Goal: Find specific page/section: Find specific page/section

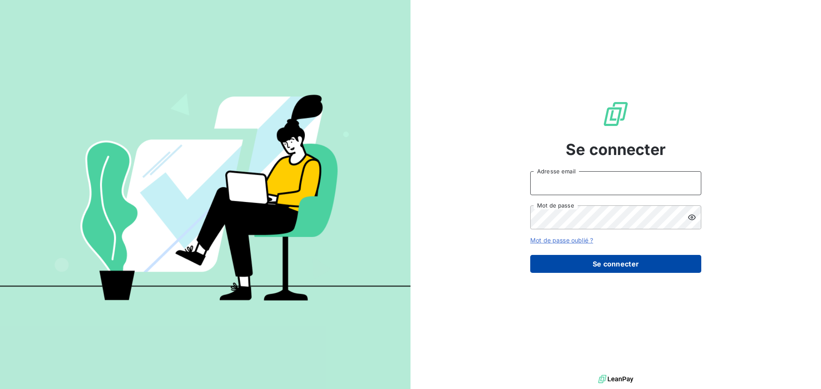
type input "[EMAIL_ADDRESS][DOMAIN_NAME]"
click at [610, 267] on button "Se connecter" at bounding box center [615, 264] width 171 height 18
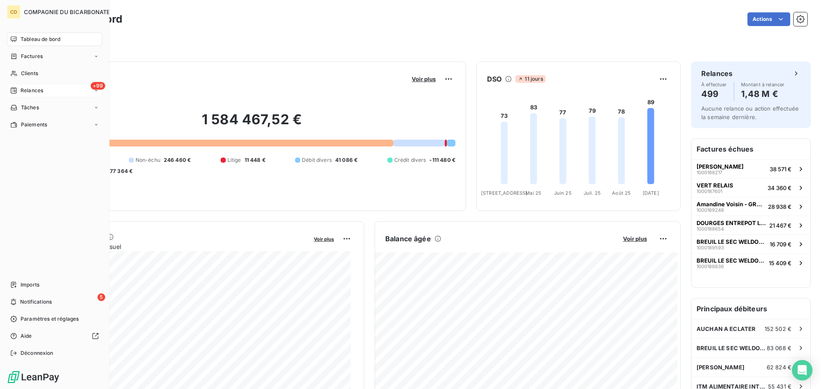
click at [21, 89] on span "Relances" at bounding box center [32, 91] width 23 height 8
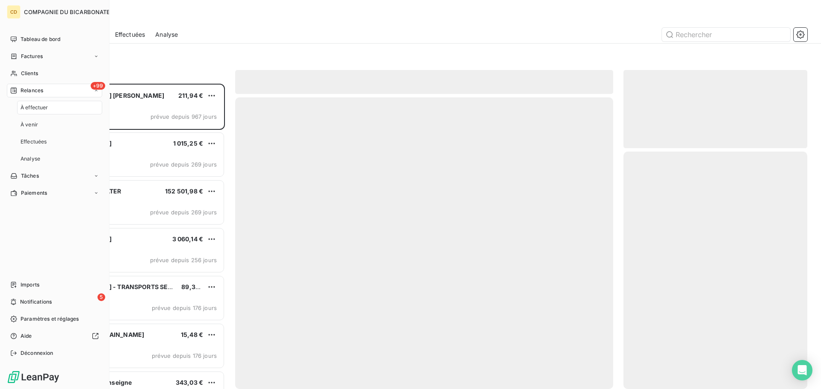
scroll to position [299, 177]
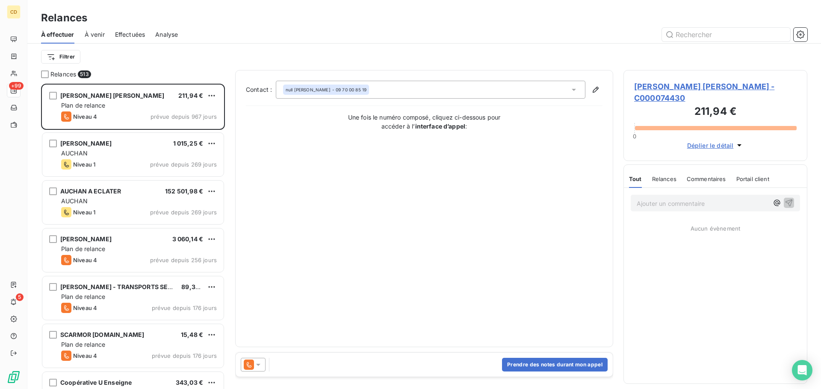
click at [133, 32] on span "Effectuées" at bounding box center [130, 34] width 30 height 9
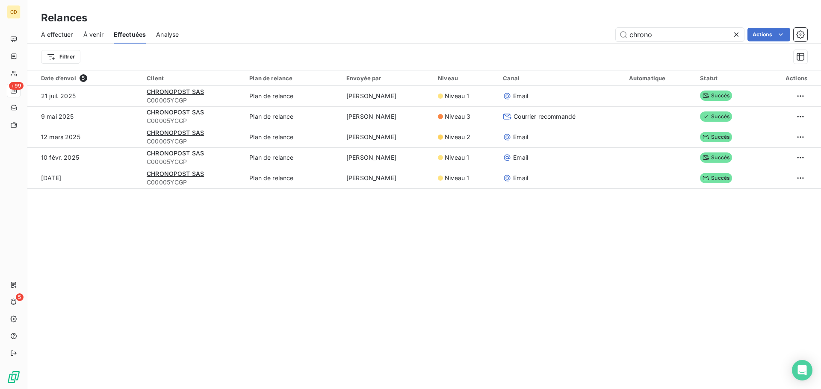
drag, startPoint x: 655, startPoint y: 33, endPoint x: 626, endPoint y: 41, distance: 30.3
click at [626, 41] on div "À effectuer À venir Effectuées Analyse chrono Actions" at bounding box center [423, 35] width 793 height 18
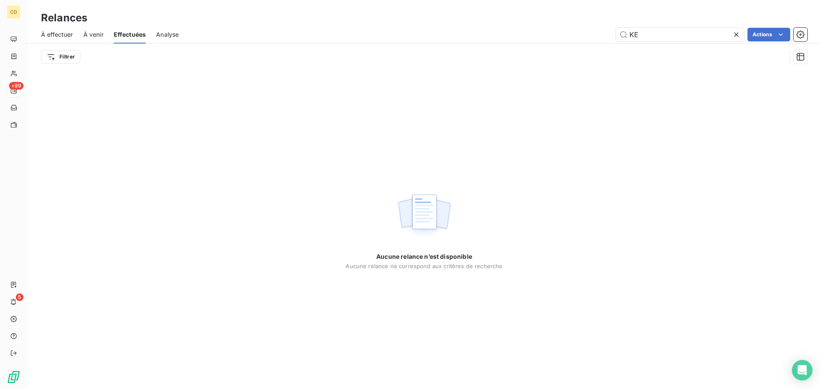
type input "K"
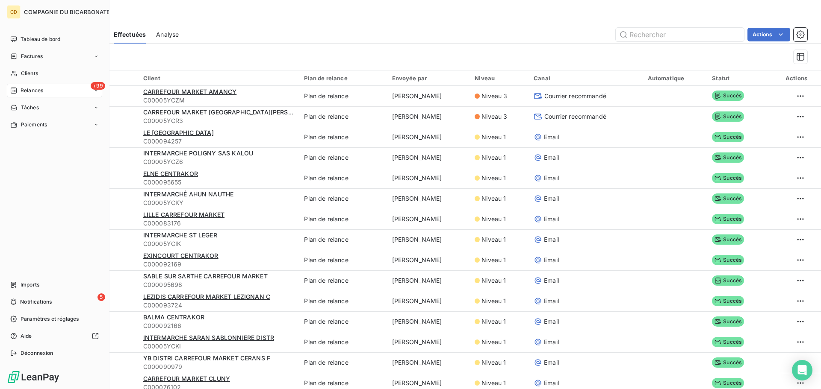
click at [37, 66] on nav "Tableau de bord Factures Clients +99 Relances Tâches Paiements" at bounding box center [54, 81] width 95 height 99
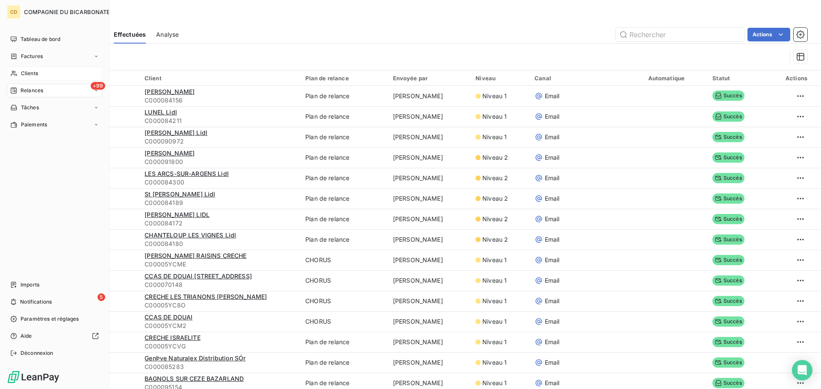
click at [35, 78] on div "Clients" at bounding box center [54, 74] width 95 height 14
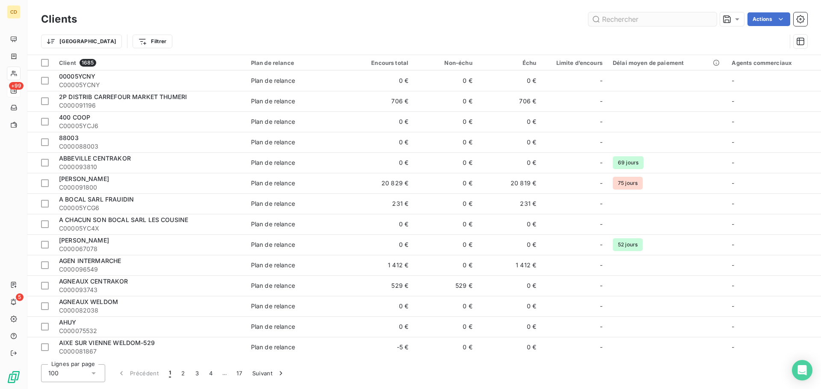
click at [618, 17] on input "text" at bounding box center [652, 19] width 128 height 14
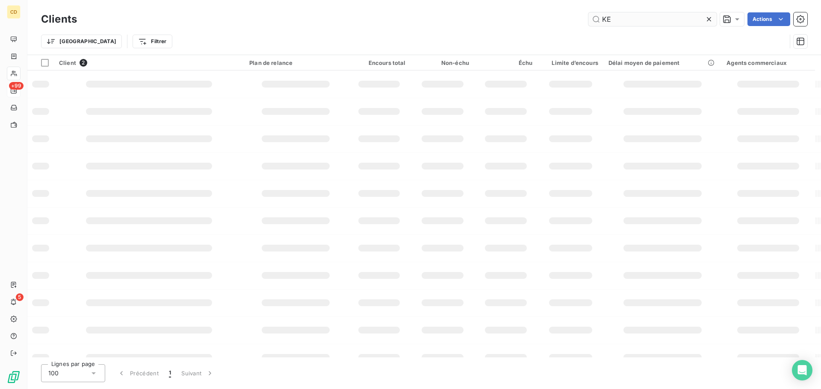
type input "K"
